Goal: Task Accomplishment & Management: Manage account settings

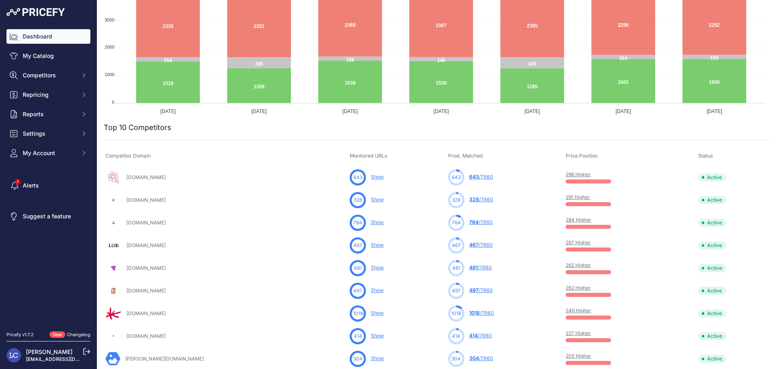
scroll to position [148, 0]
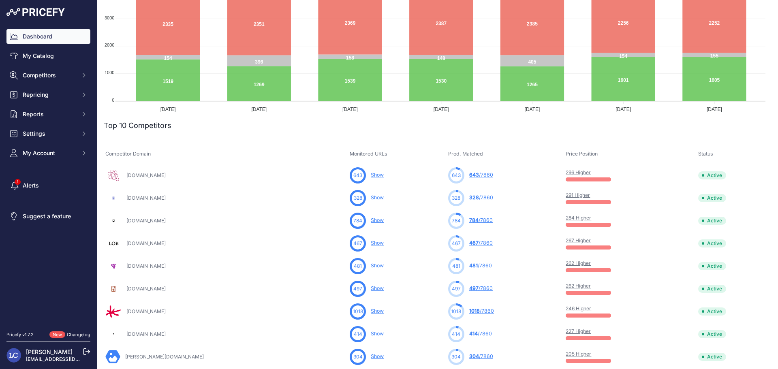
click at [566, 173] on link "296 Higher" at bounding box center [578, 172] width 25 height 6
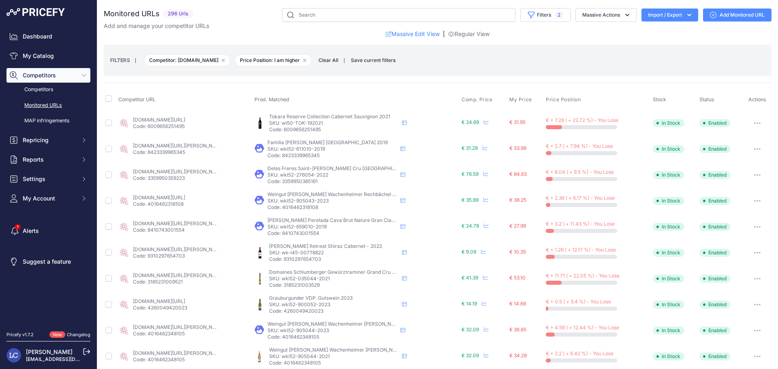
click at [754, 121] on button "button" at bounding box center [758, 123] width 16 height 11
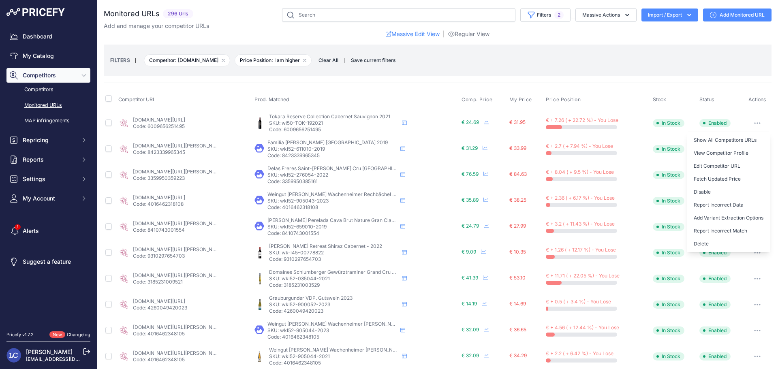
click at [754, 121] on button "button" at bounding box center [758, 123] width 16 height 11
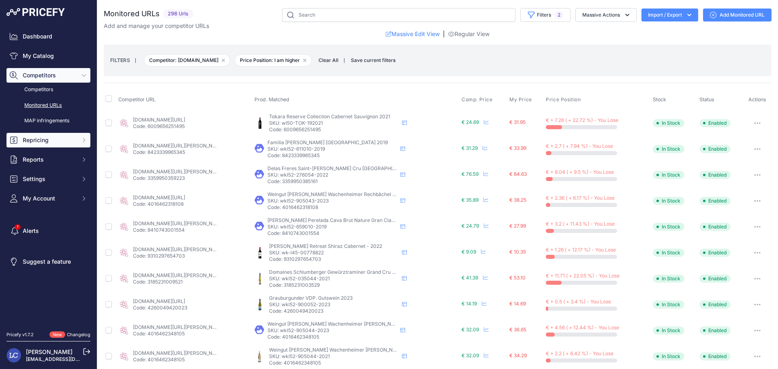
click at [48, 139] on span "Repricing" at bounding box center [49, 140] width 53 height 8
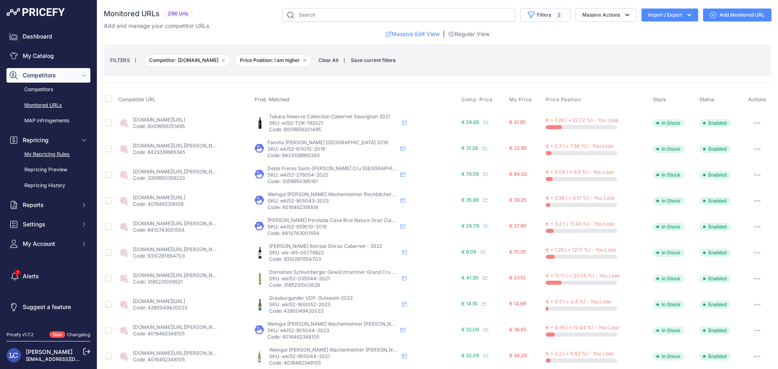
click at [47, 154] on link "My Repricing Rules" at bounding box center [48, 155] width 84 height 14
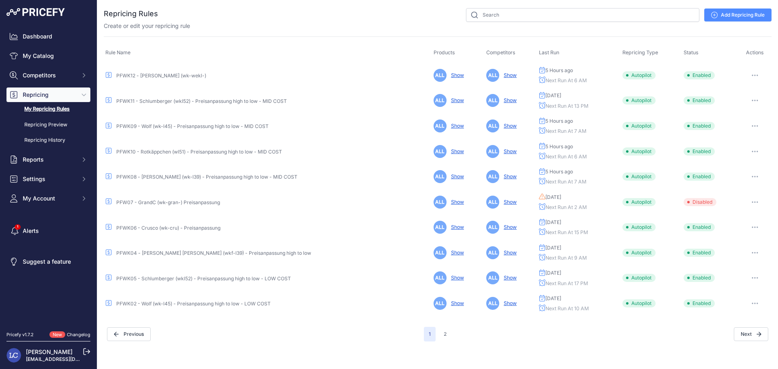
click at [180, 101] on link "PFWK11 - Schlumberger (wkl52) - Preisanpassung high to low - MID COST" at bounding box center [201, 101] width 171 height 6
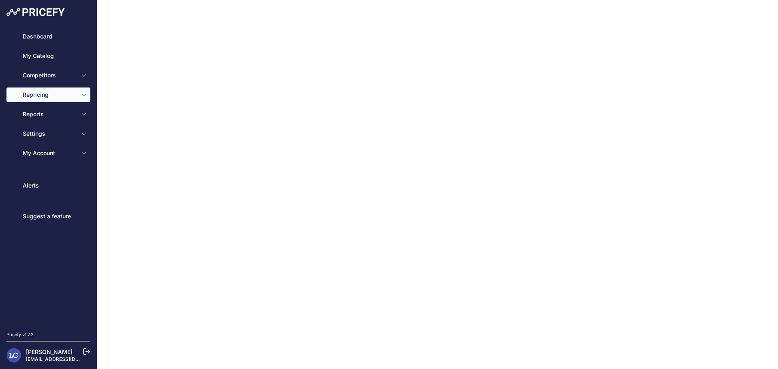
type input "PFWK11 - Schlumberger (wkl52) - Preisanpassung high to low - MID COST"
type input "0.8"
select select "in_stock"
select select "min_price"
select select "cost"
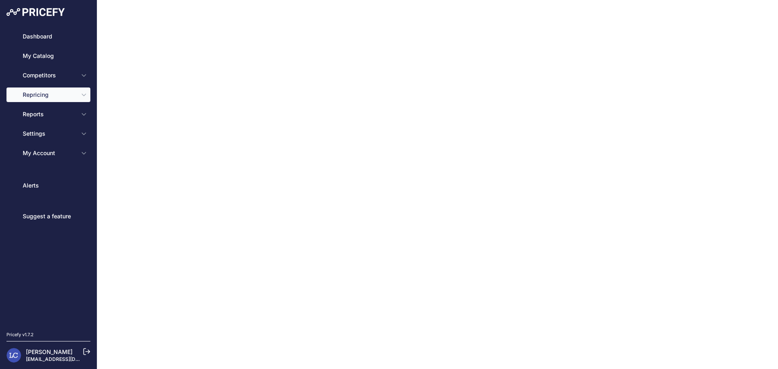
type input "18.5"
select select "percentage"
select select "cost"
type input "80"
select select "percentage"
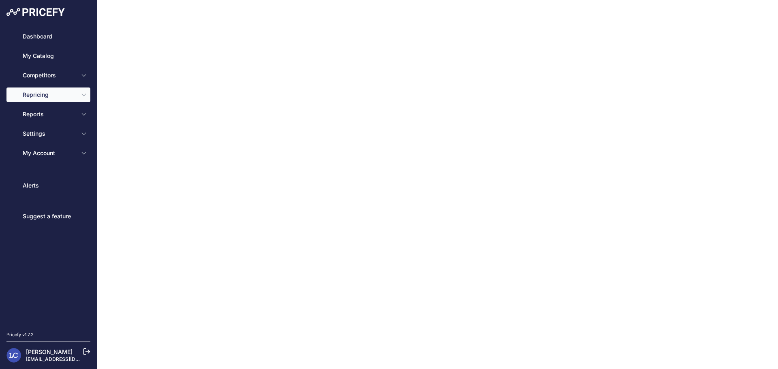
select select "13"
type input "99"
type input "50"
type input "https://s3.us-west-2.amazonaws.com/download.pricefy.io/exports/repricing/4534-7…"
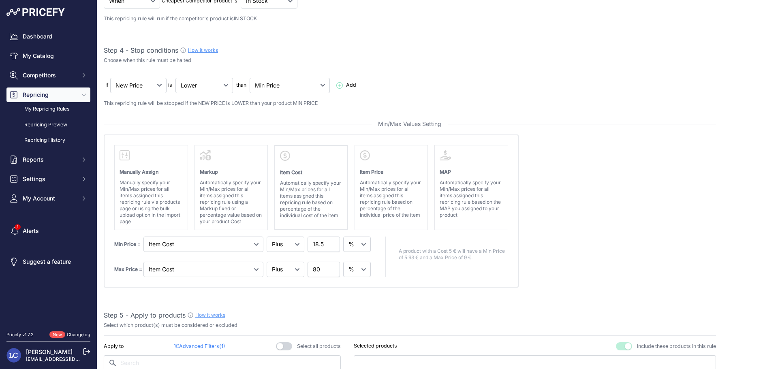
scroll to position [251, 0]
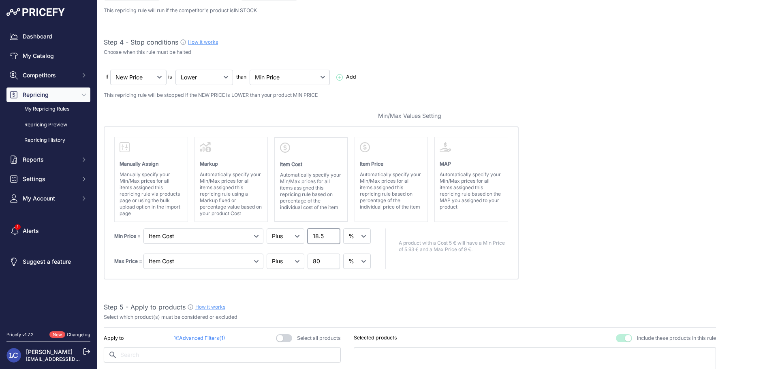
click at [317, 236] on input "18.5" at bounding box center [324, 236] width 32 height 15
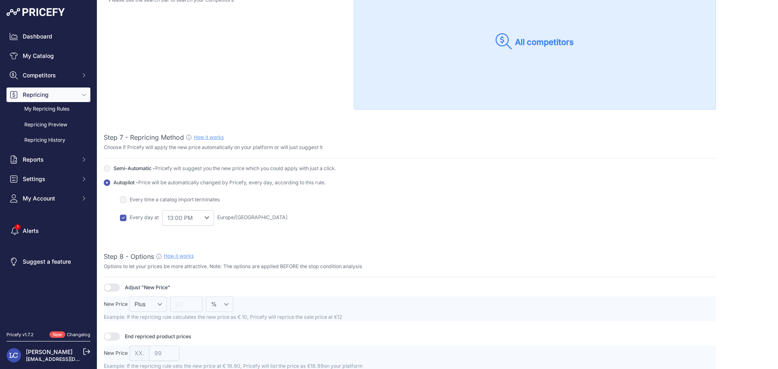
scroll to position [849, 0]
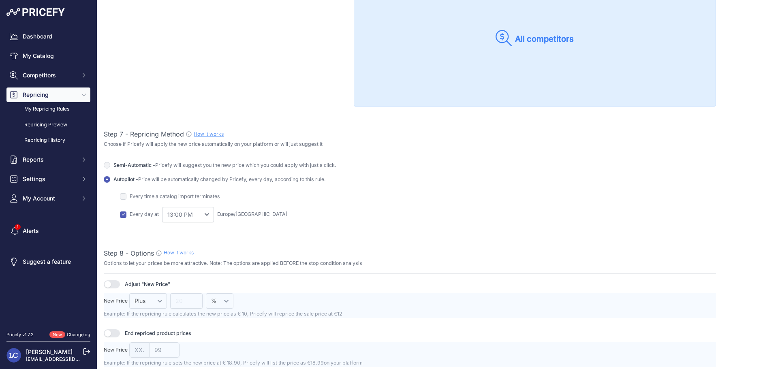
type input "15.5"
click at [206, 214] on select "0:00 AM 1:00 AM 2:00 AM" at bounding box center [188, 214] width 52 height 15
select select "9"
click at [162, 207] on select "0:00 AM 1:00 AM 2:00 AM" at bounding box center [188, 214] width 52 height 15
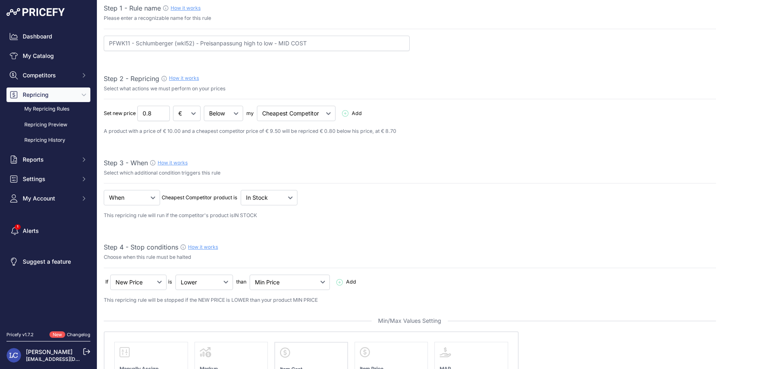
scroll to position [0, 0]
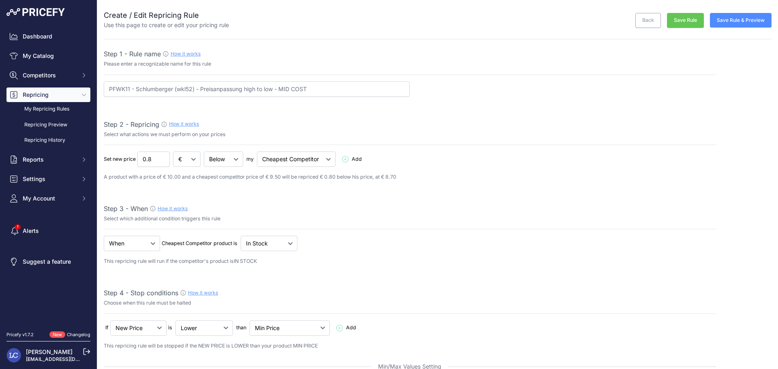
click at [722, 17] on button "Save Rule & Preview" at bounding box center [741, 20] width 62 height 15
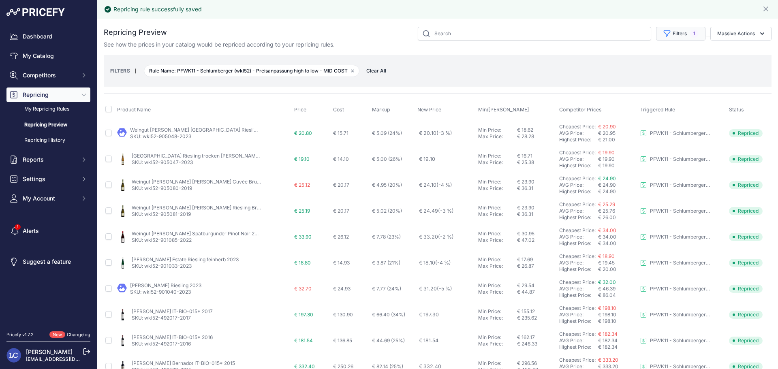
click at [668, 36] on button "Filters 1" at bounding box center [680, 34] width 49 height 14
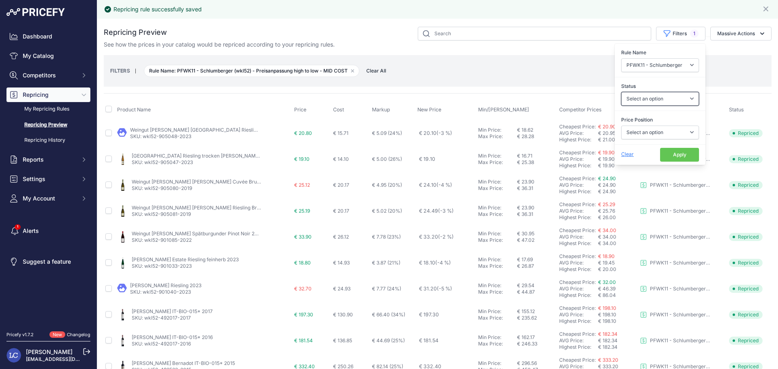
click at [657, 96] on select "Select an option Skipped Repriced Suggested In Error" at bounding box center [660, 99] width 78 height 14
click at [621, 92] on select "Select an option Skipped Repriced Suggested In Error" at bounding box center [660, 99] width 78 height 14
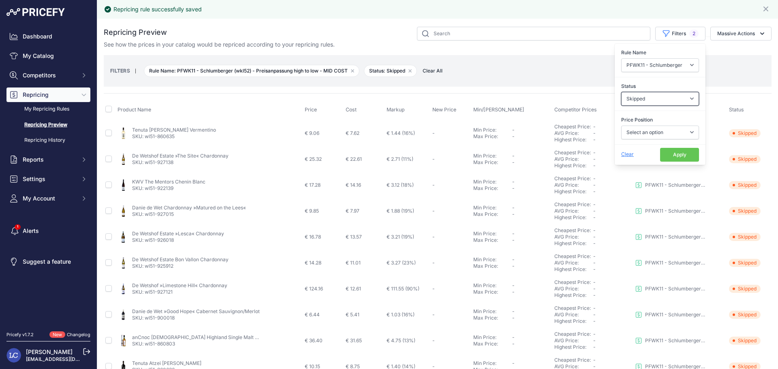
click at [647, 103] on select "Select an option Skipped Repriced Suggested In Error" at bounding box center [660, 99] width 78 height 14
click at [621, 92] on select "Select an option Skipped Repriced Suggested In Error" at bounding box center [660, 99] width 78 height 14
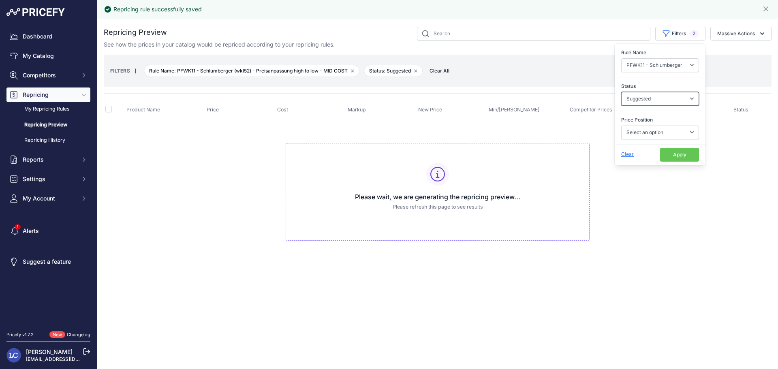
click at [641, 101] on select "Select an option Skipped Repriced Suggested In Error" at bounding box center [660, 99] width 78 height 14
click at [621, 92] on select "Select an option Skipped Repriced Suggested In Error" at bounding box center [660, 99] width 78 height 14
click at [651, 102] on select "Select an option Skipped Repriced Suggested In Error" at bounding box center [660, 99] width 78 height 14
select select "repriced"
click at [621, 92] on select "Select an option Skipped Repriced Suggested In Error" at bounding box center [660, 99] width 78 height 14
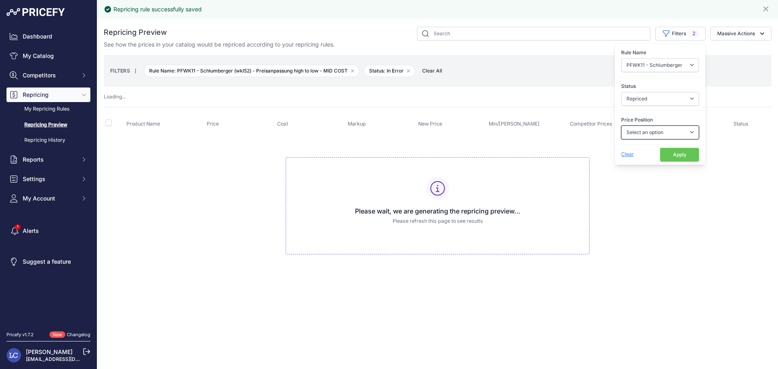
click at [654, 130] on select "Select an option I am higher Same price I am lower" at bounding box center [660, 133] width 78 height 14
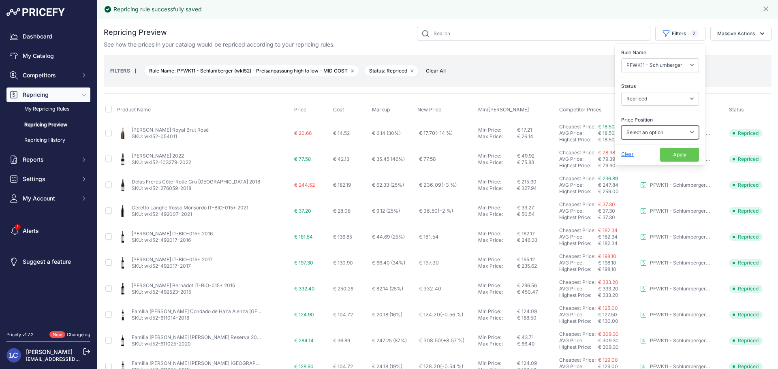
select select "1"
click at [621, 126] on select "Select an option I am higher Same price I am lower" at bounding box center [660, 133] width 78 height 14
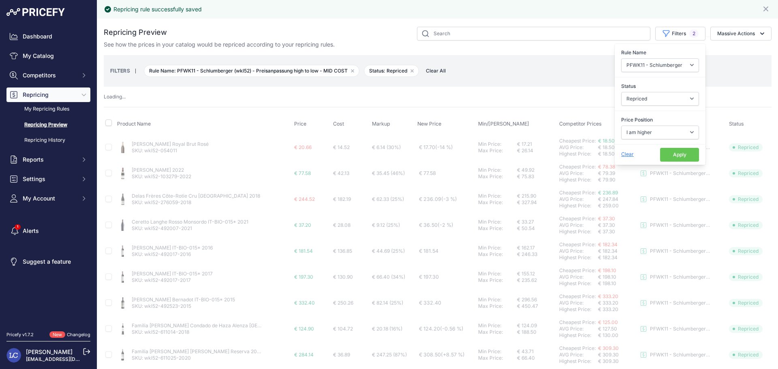
click at [661, 155] on button "Apply" at bounding box center [679, 155] width 39 height 14
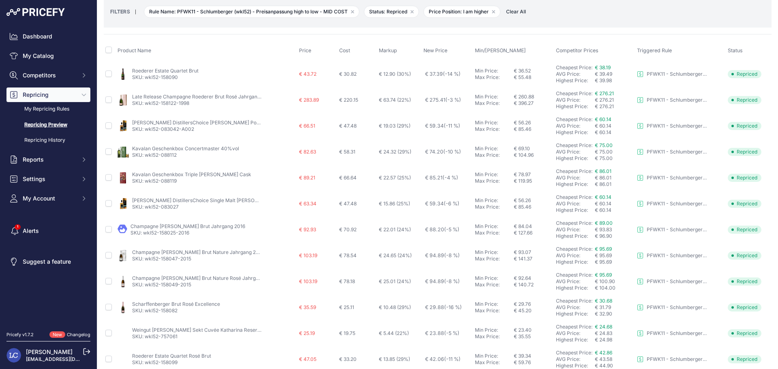
scroll to position [45, 0]
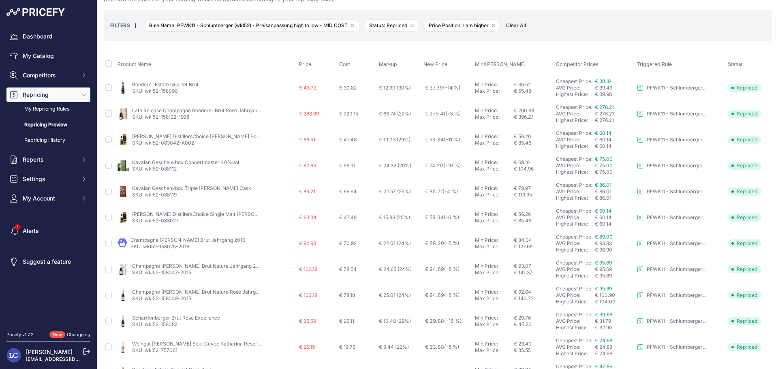
click at [603, 290] on span "€ 95.69" at bounding box center [603, 289] width 17 height 6
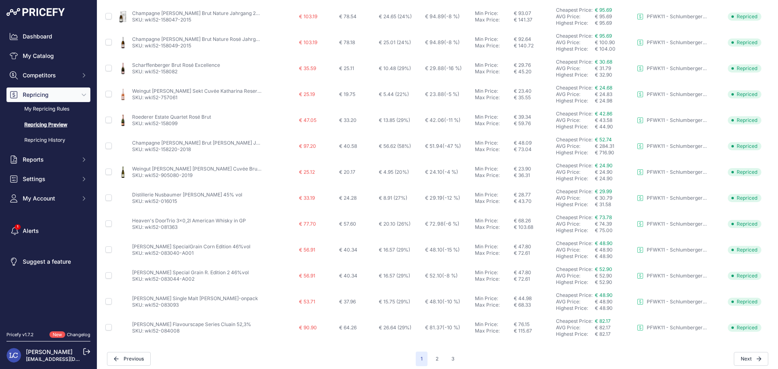
scroll to position [303, 0]
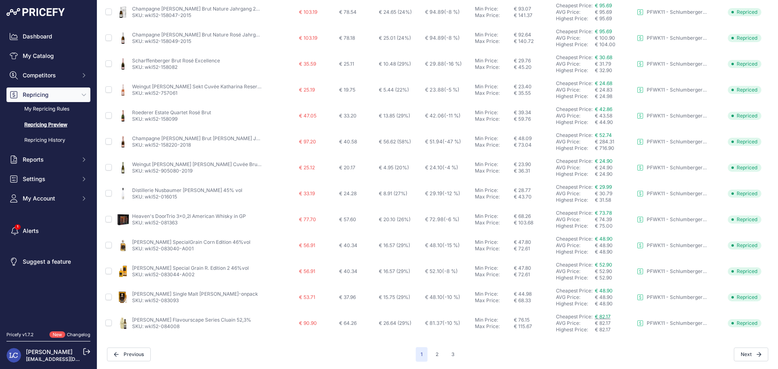
click at [602, 318] on span "€ 82.17" at bounding box center [603, 317] width 16 height 6
click at [206, 322] on link "[PERSON_NAME] Flavourscape Series Cluain 52,3%" at bounding box center [191, 320] width 119 height 6
